Goal: Task Accomplishment & Management: Use online tool/utility

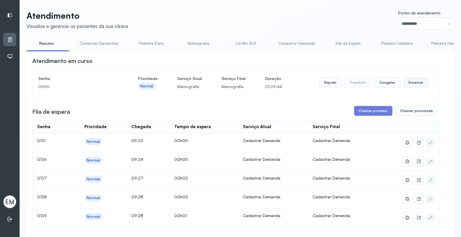
click at [404, 82] on button "Encerrar" at bounding box center [416, 83] width 25 height 10
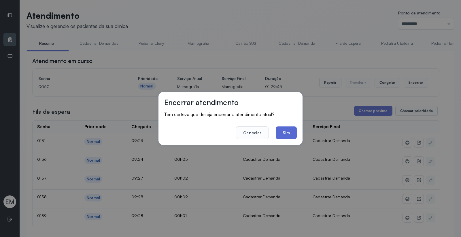
click at [291, 135] on button "Sim" at bounding box center [286, 132] width 21 height 13
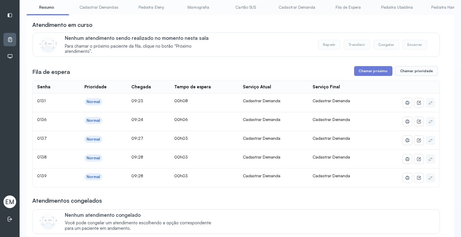
scroll to position [64, 0]
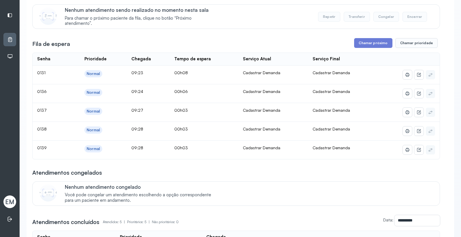
click at [371, 33] on div "**********" at bounding box center [236, 160] width 408 height 334
click at [370, 42] on button "Chamar próximo" at bounding box center [373, 43] width 38 height 10
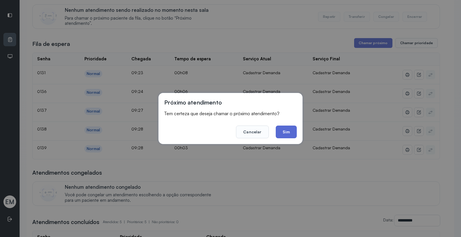
click at [292, 128] on button "Sim" at bounding box center [286, 131] width 21 height 13
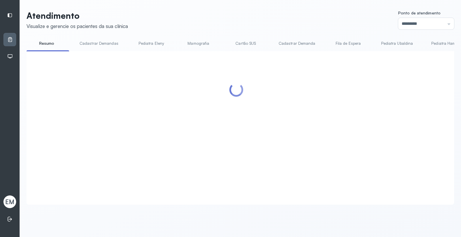
scroll to position [0, 0]
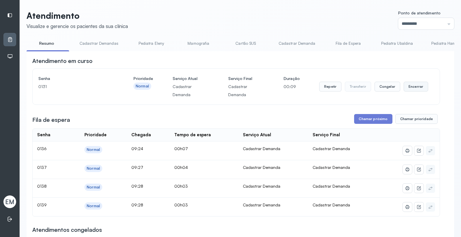
click at [413, 91] on button "Encerrar" at bounding box center [416, 87] width 25 height 10
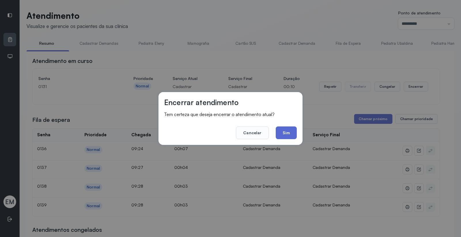
click at [291, 132] on button "Sim" at bounding box center [286, 132] width 21 height 13
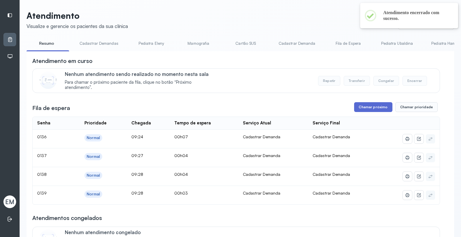
click at [361, 105] on button "Chamar próximo" at bounding box center [373, 107] width 38 height 10
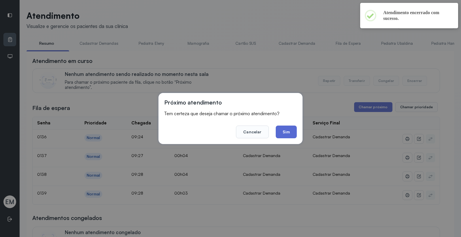
click at [277, 132] on button "Sim" at bounding box center [286, 131] width 21 height 13
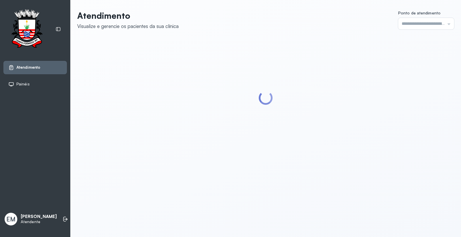
type input "*********"
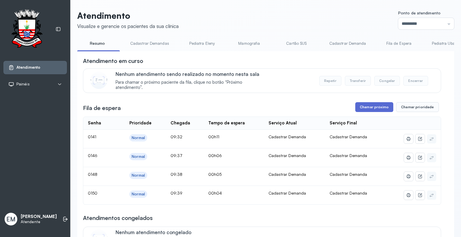
click at [367, 108] on button "Chamar próximo" at bounding box center [375, 107] width 38 height 10
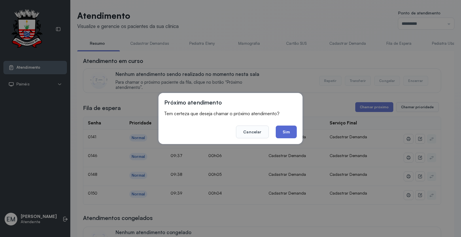
click at [285, 130] on button "Sim" at bounding box center [286, 131] width 21 height 13
